Goal: Task Accomplishment & Management: Manage account settings

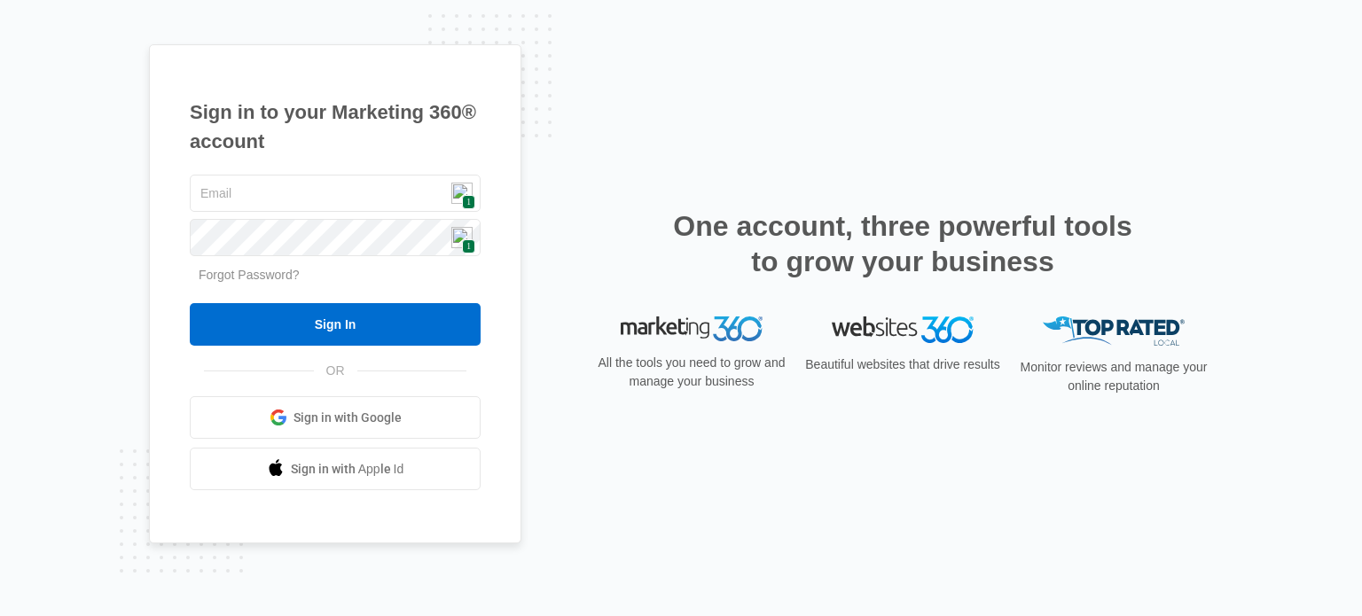
click at [464, 191] on img at bounding box center [461, 193] width 21 height 21
type input "[EMAIL_ADDRESS][DOMAIN_NAME]"
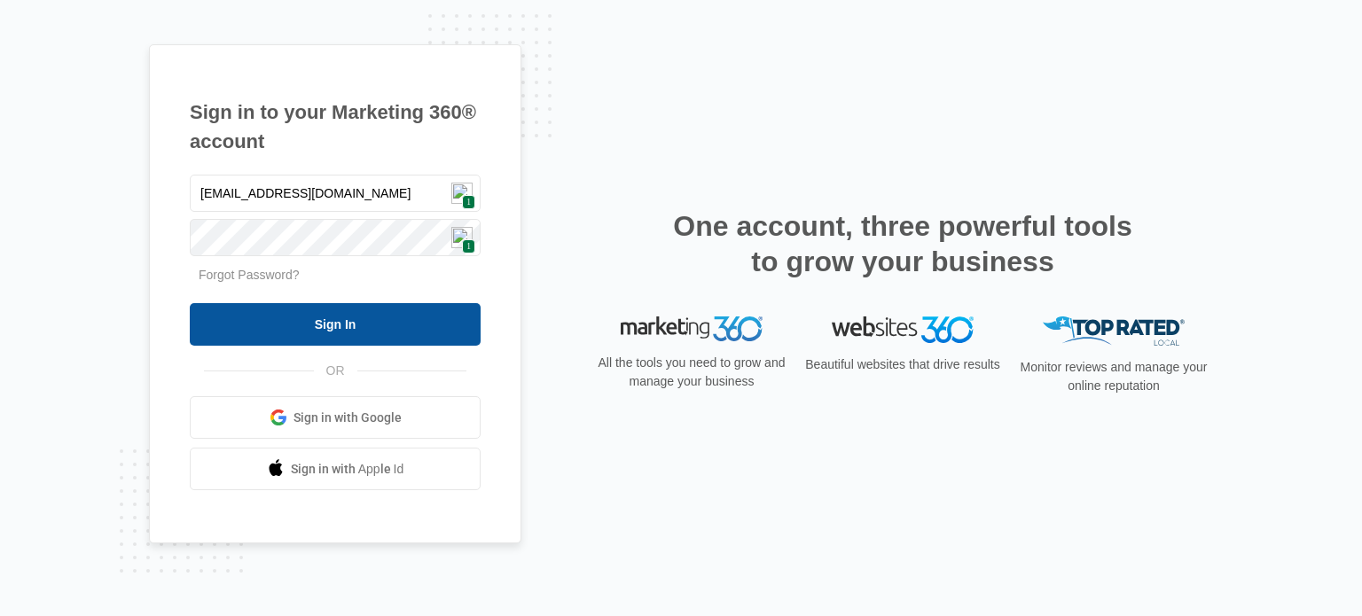
click at [279, 316] on input "Sign In" at bounding box center [335, 324] width 291 height 43
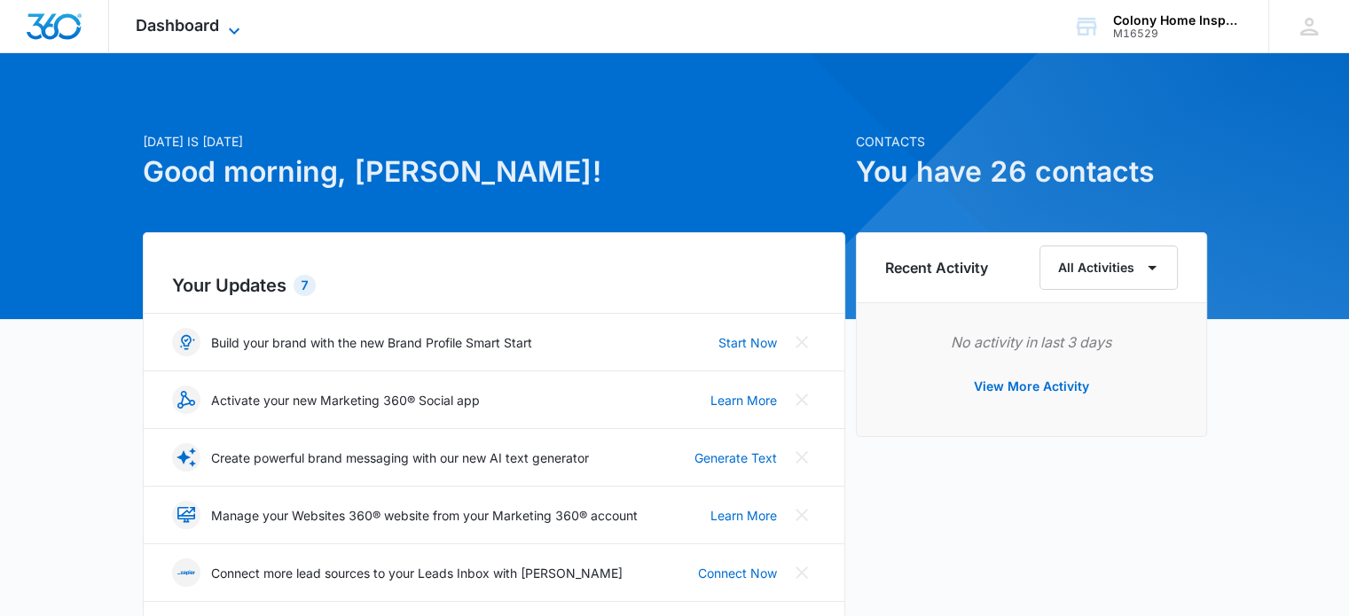
click at [200, 20] on span "Dashboard" at bounding box center [177, 25] width 83 height 19
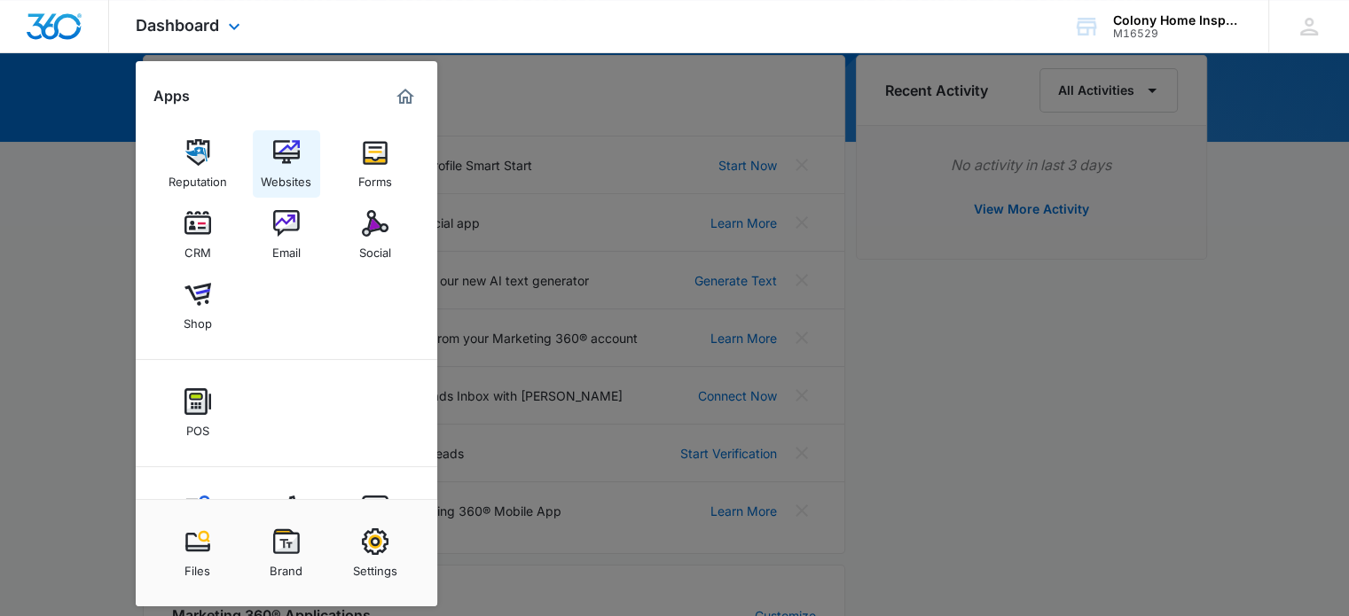
click at [289, 162] on img at bounding box center [286, 152] width 27 height 27
